Goal: Task Accomplishment & Management: Manage account settings

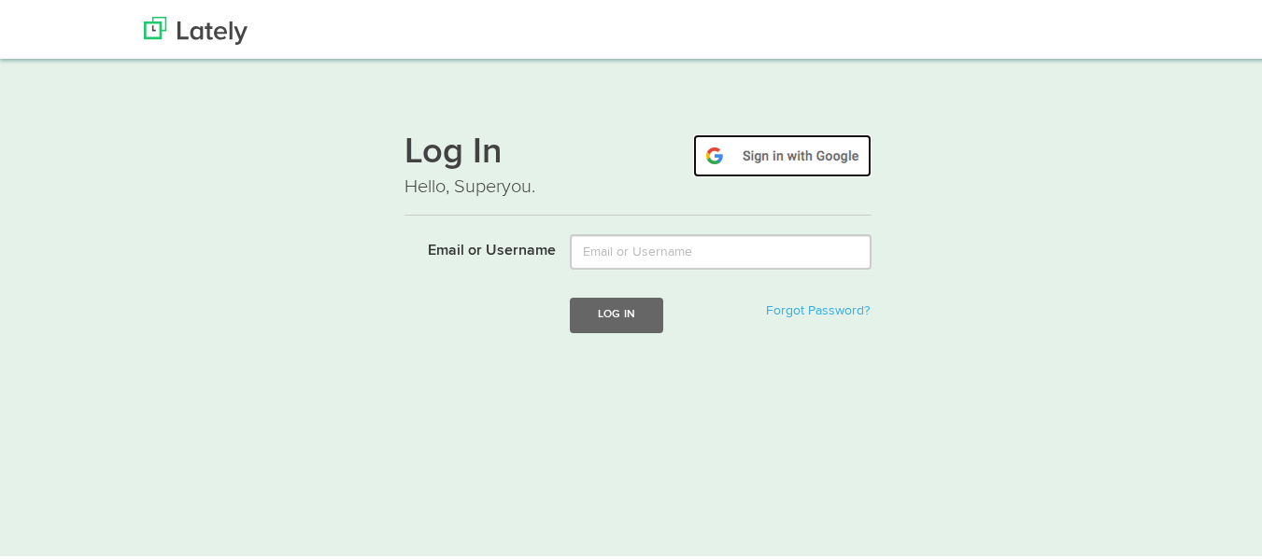
click at [785, 150] on img at bounding box center [782, 153] width 178 height 43
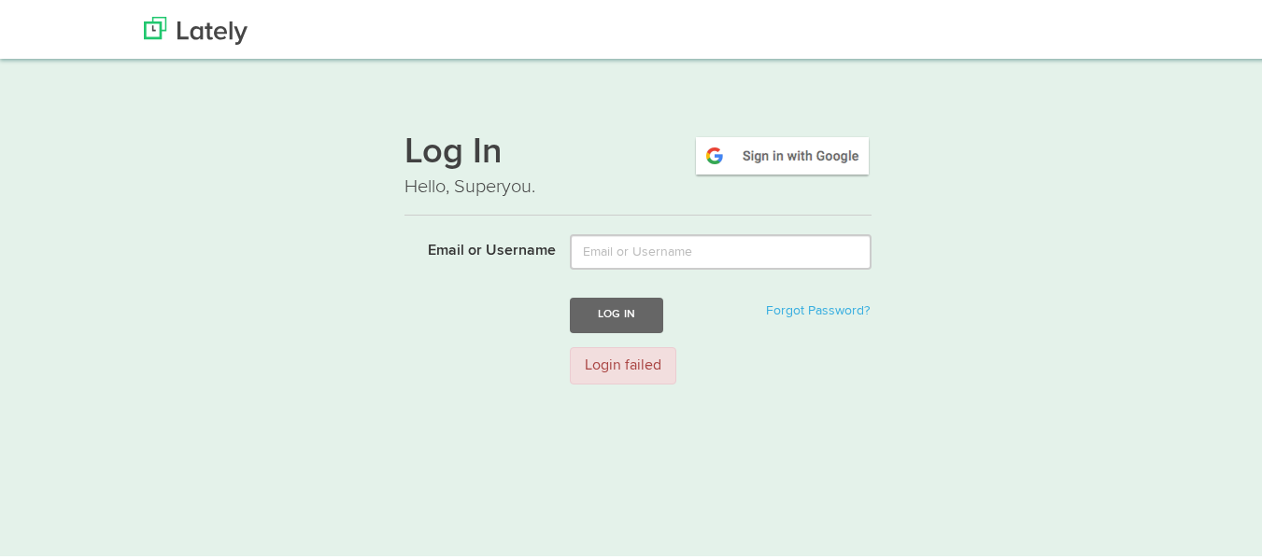
click at [351, 258] on div "Log In Hello, Superyou. Email or Username Log In Forgot Password? Login failed" at bounding box center [638, 254] width 1130 height 283
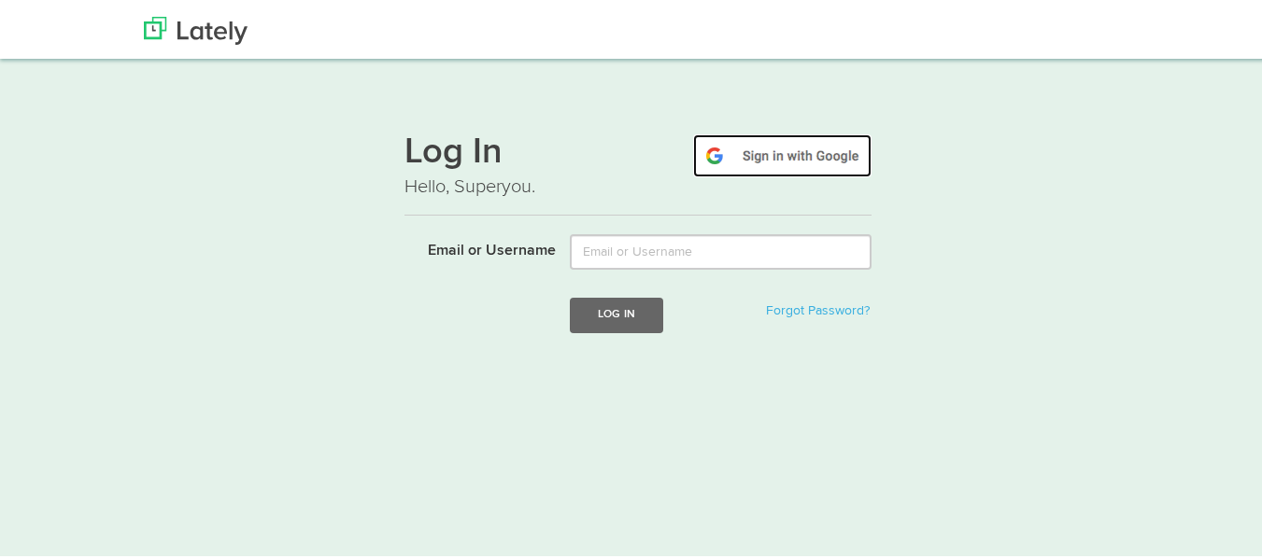
click at [747, 170] on img at bounding box center [782, 153] width 178 height 43
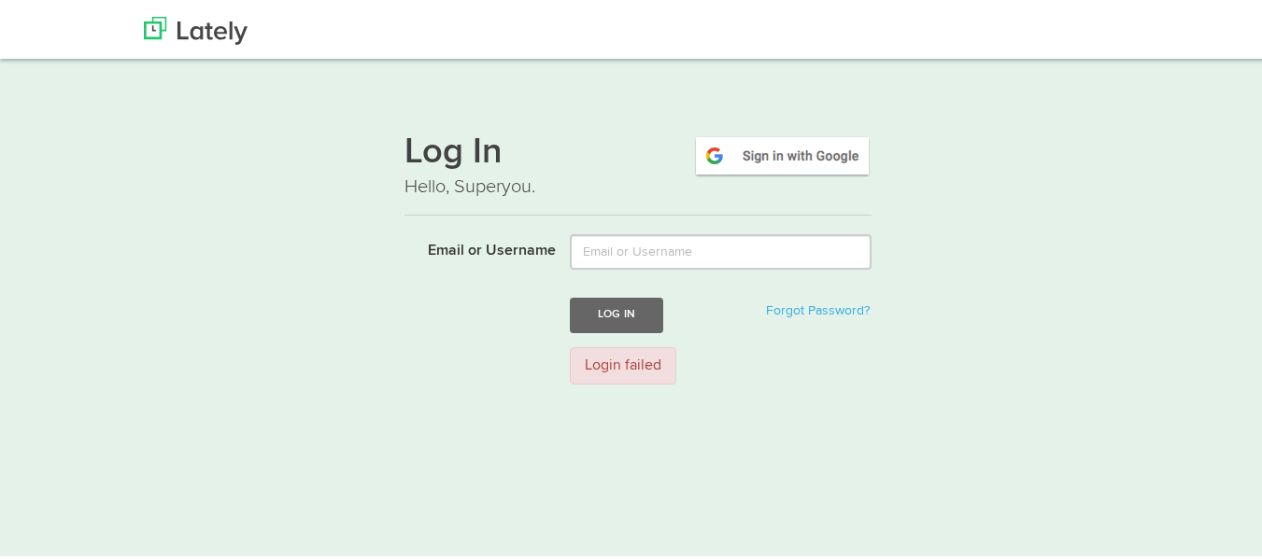
click at [602, 367] on div "Login failed" at bounding box center [623, 364] width 106 height 38
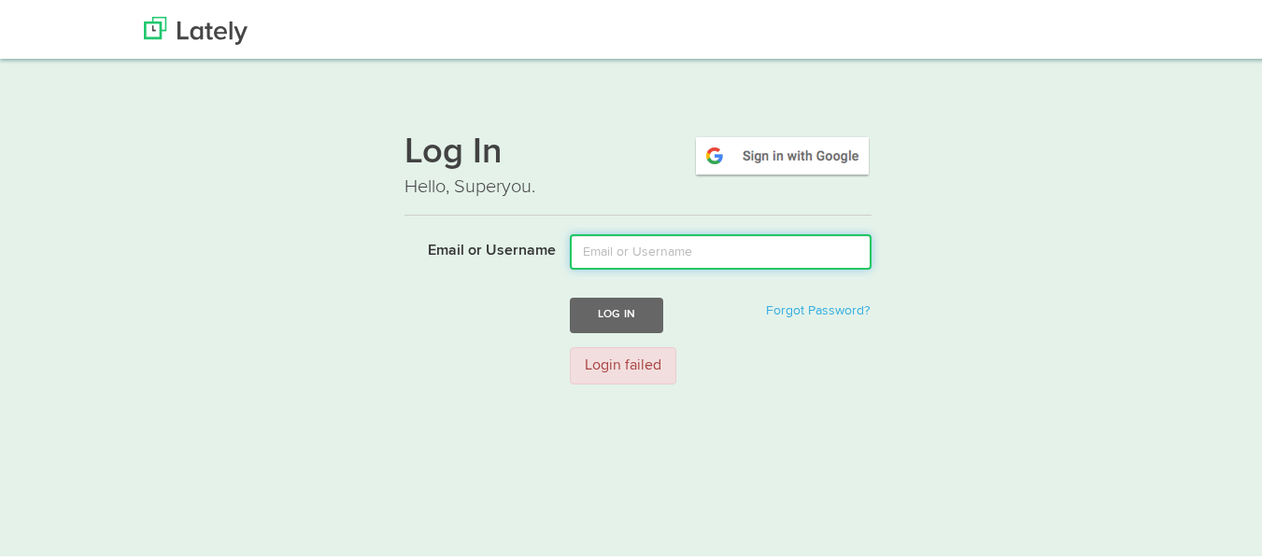
click at [572, 244] on input "Email or Username" at bounding box center [721, 249] width 302 height 35
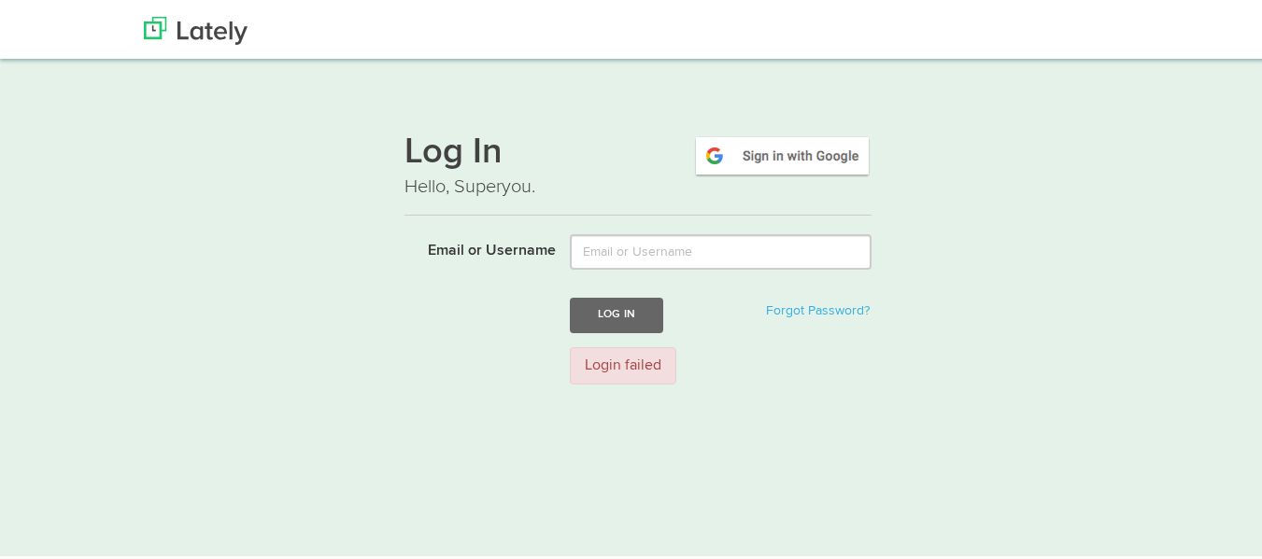
click at [457, 313] on div "Log In Forgot Password?" at bounding box center [637, 312] width 495 height 35
click at [596, 363] on div "Login failed" at bounding box center [623, 364] width 106 height 38
click at [831, 142] on img at bounding box center [782, 153] width 178 height 43
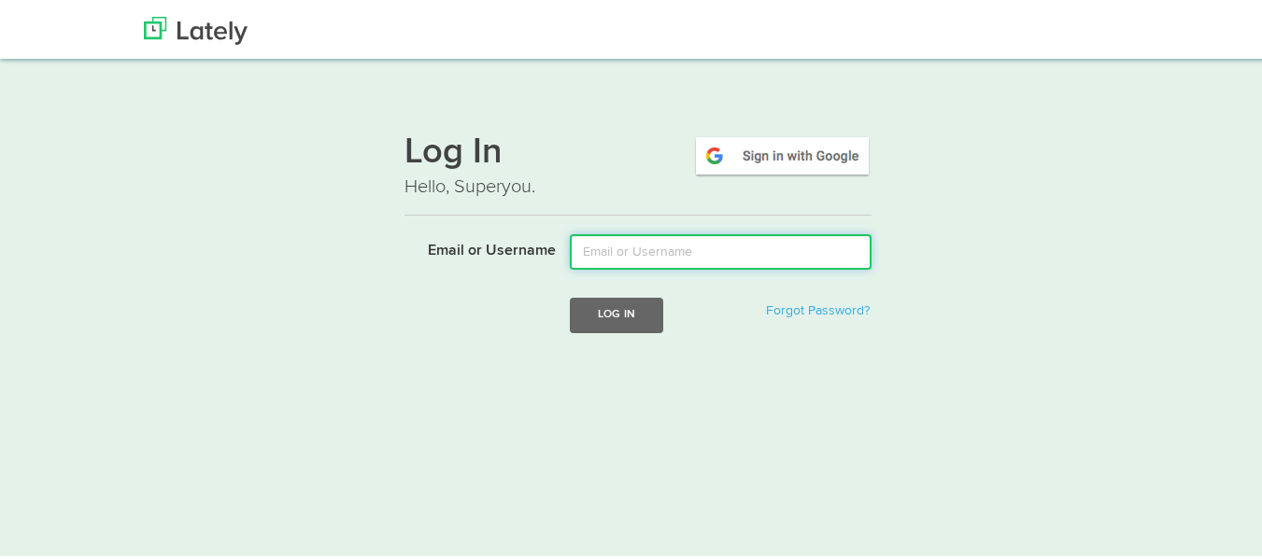
click at [624, 262] on input "Email or Username" at bounding box center [721, 249] width 302 height 35
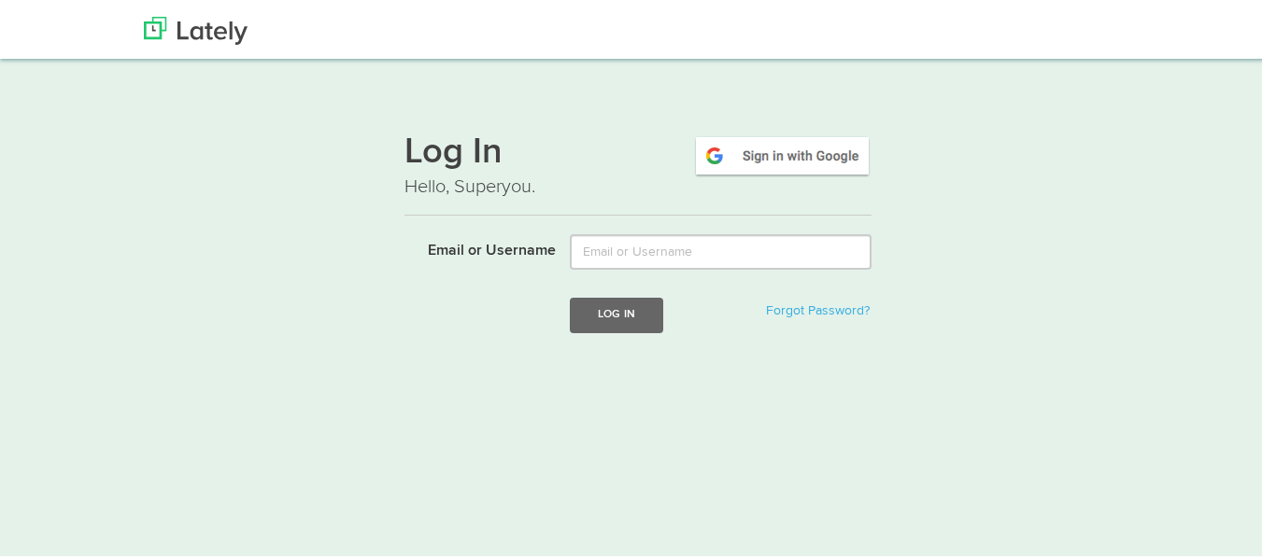
click at [944, 312] on div "Log In Hello, Superyou. Email or Username Log In Forgot Password?" at bounding box center [638, 236] width 1130 height 247
click at [190, 27] on img at bounding box center [196, 28] width 104 height 28
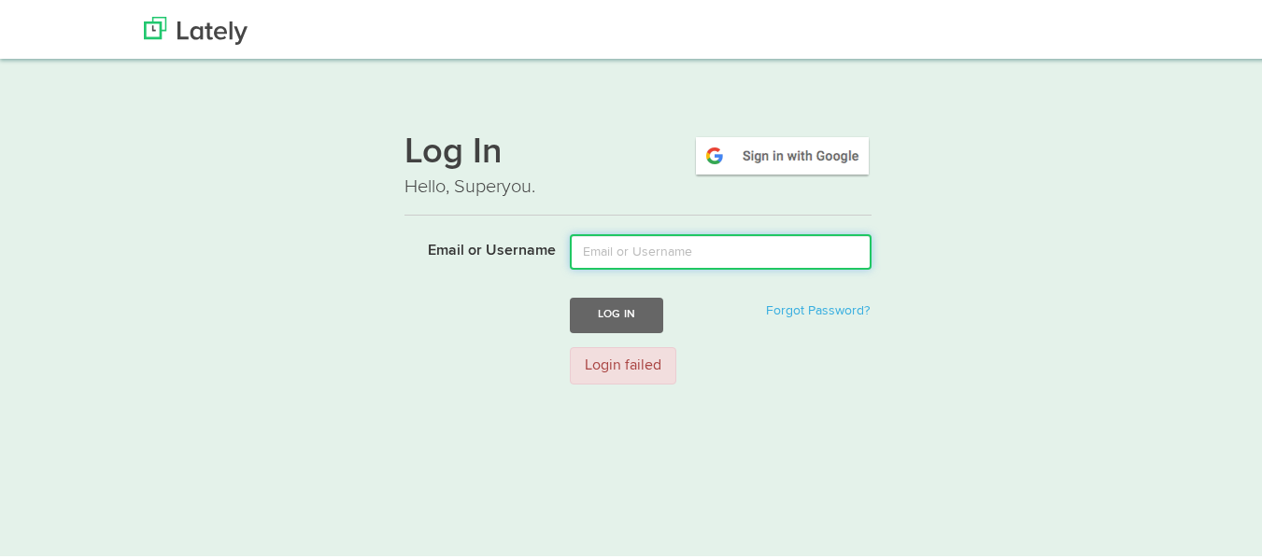
click at [651, 244] on input "Email or Username" at bounding box center [721, 249] width 302 height 35
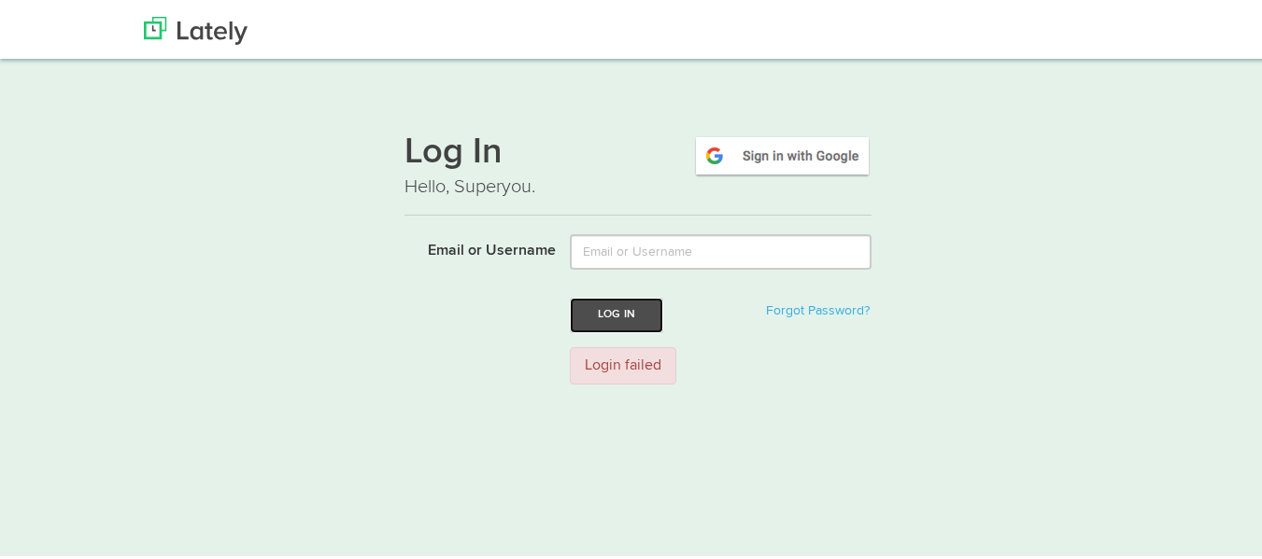
click at [574, 327] on button "Log In" at bounding box center [616, 312] width 93 height 35
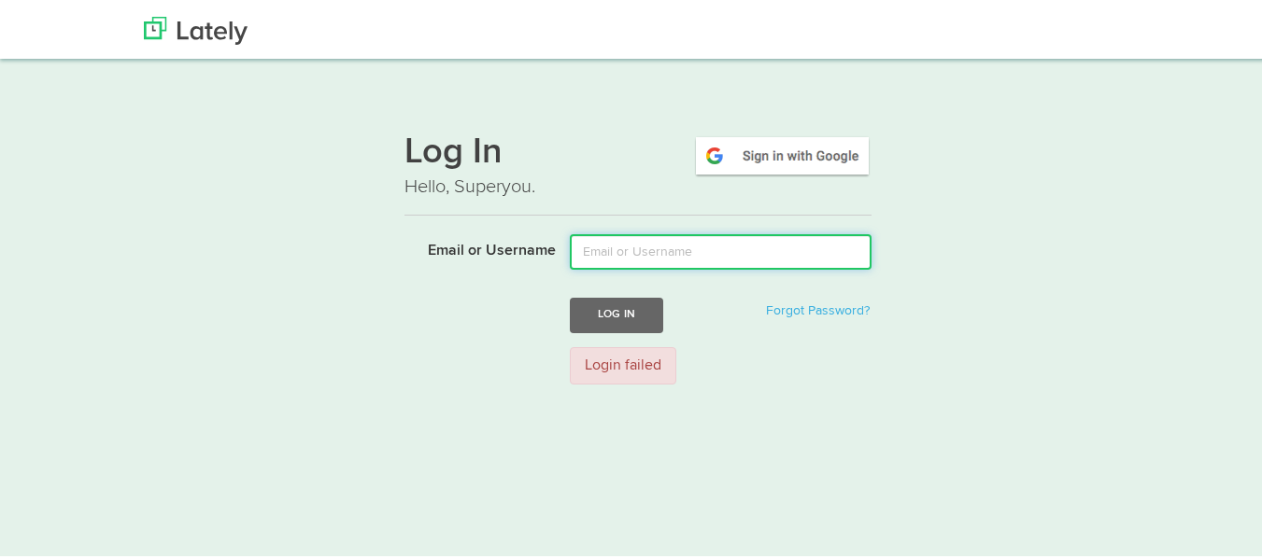
click at [647, 256] on input "Email or Username" at bounding box center [721, 249] width 302 height 35
type input "fatmaamsleem@gmail.com"
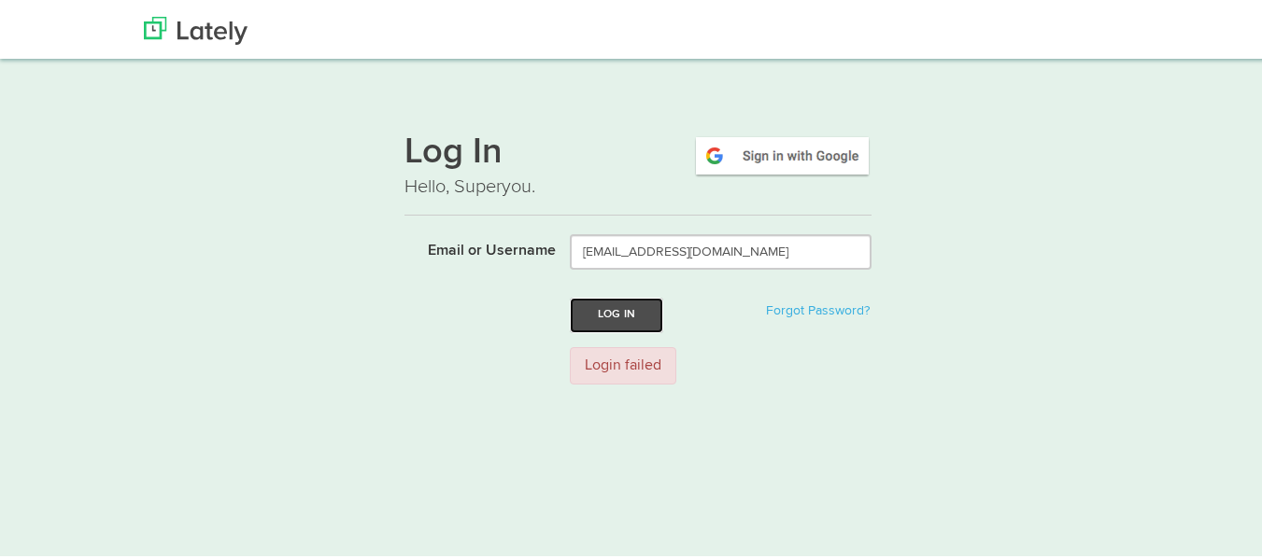
click at [597, 319] on button "Log In" at bounding box center [616, 312] width 93 height 35
